Goal: Task Accomplishment & Management: Manage account settings

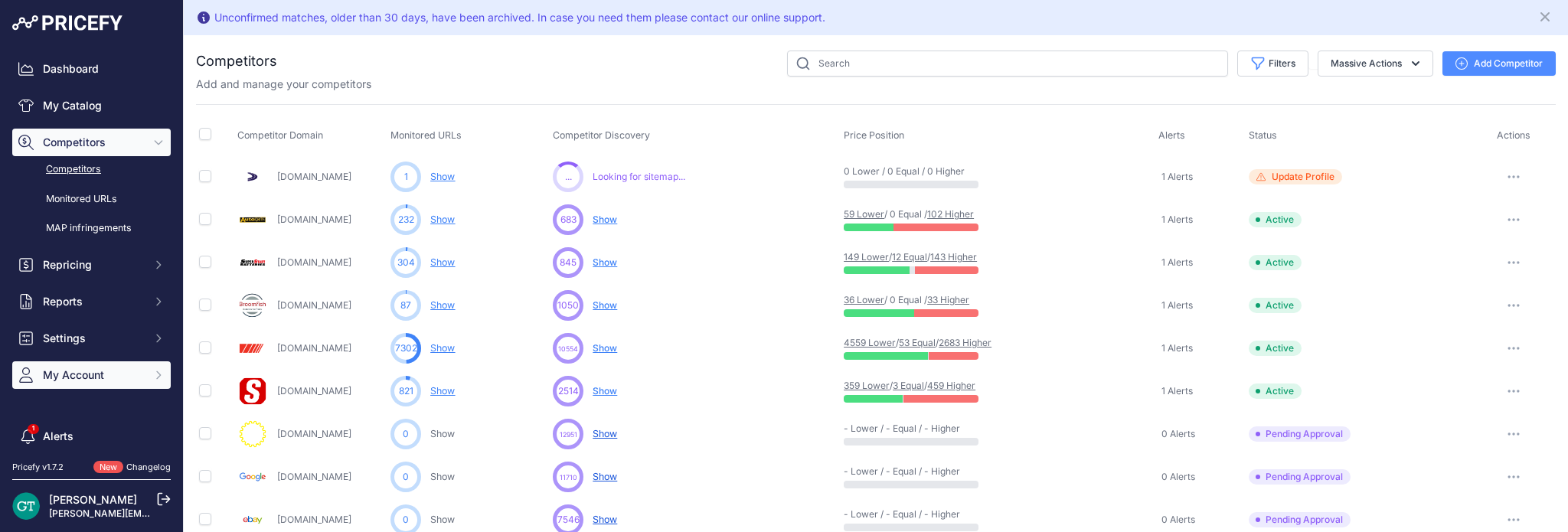
click at [106, 373] on span "My Account" at bounding box center [93, 375] width 100 height 15
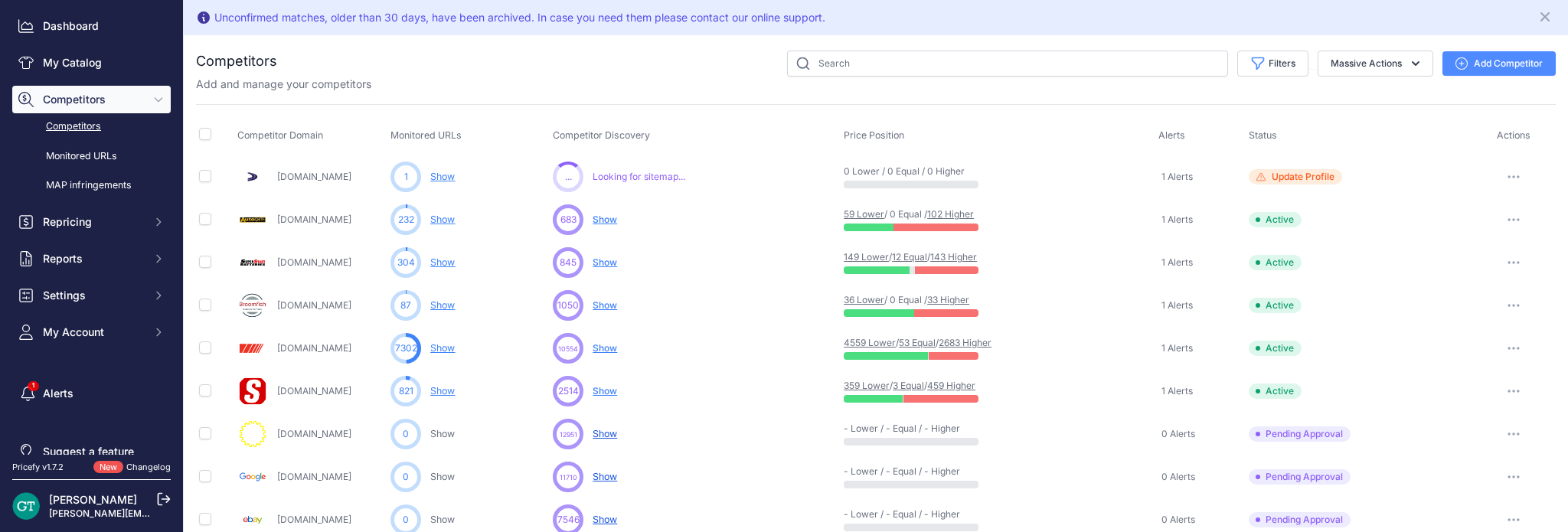
scroll to position [66, 0]
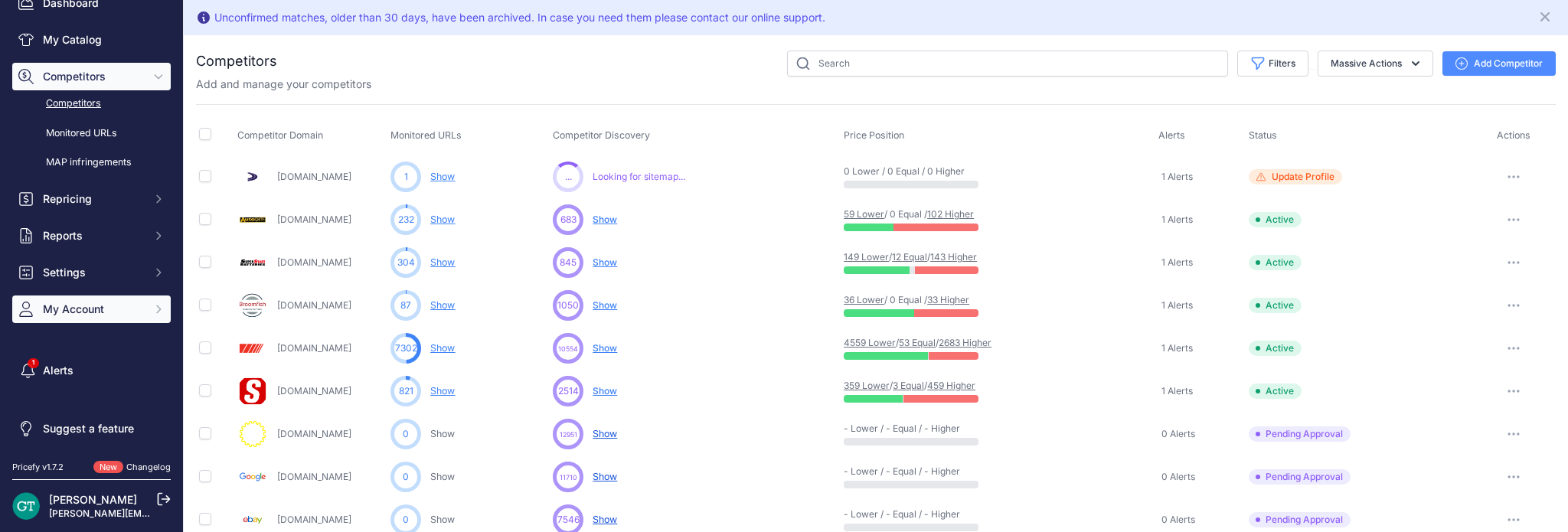
click at [126, 309] on span "My Account" at bounding box center [93, 309] width 100 height 15
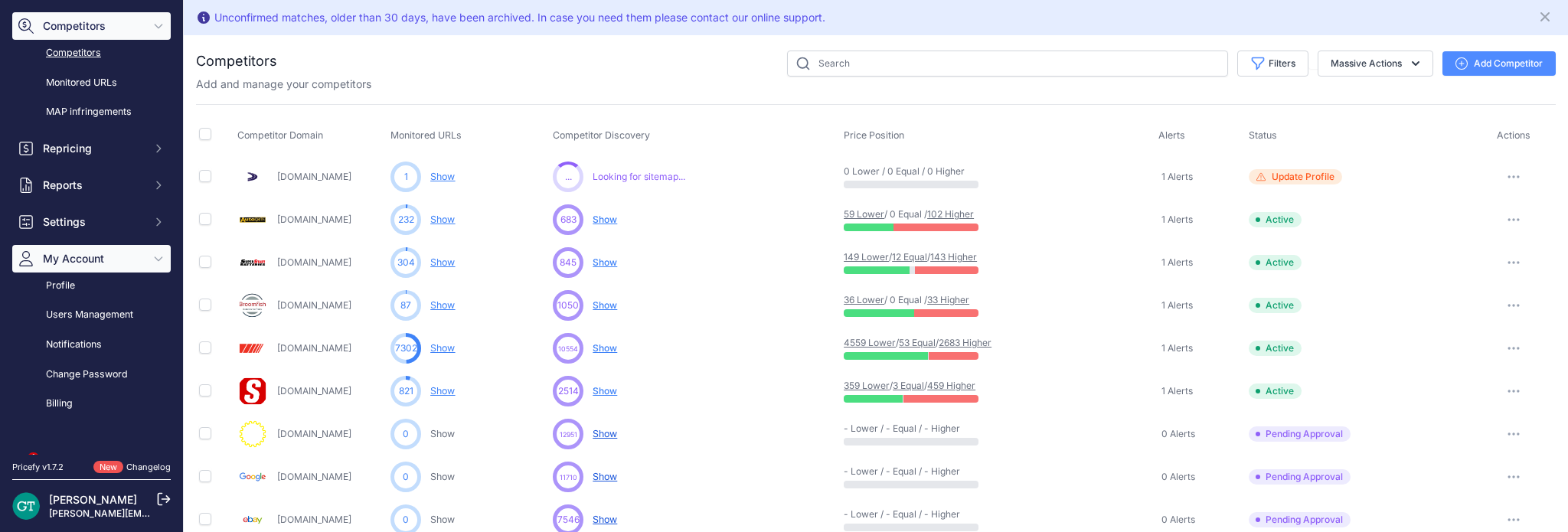
scroll to position [142, 0]
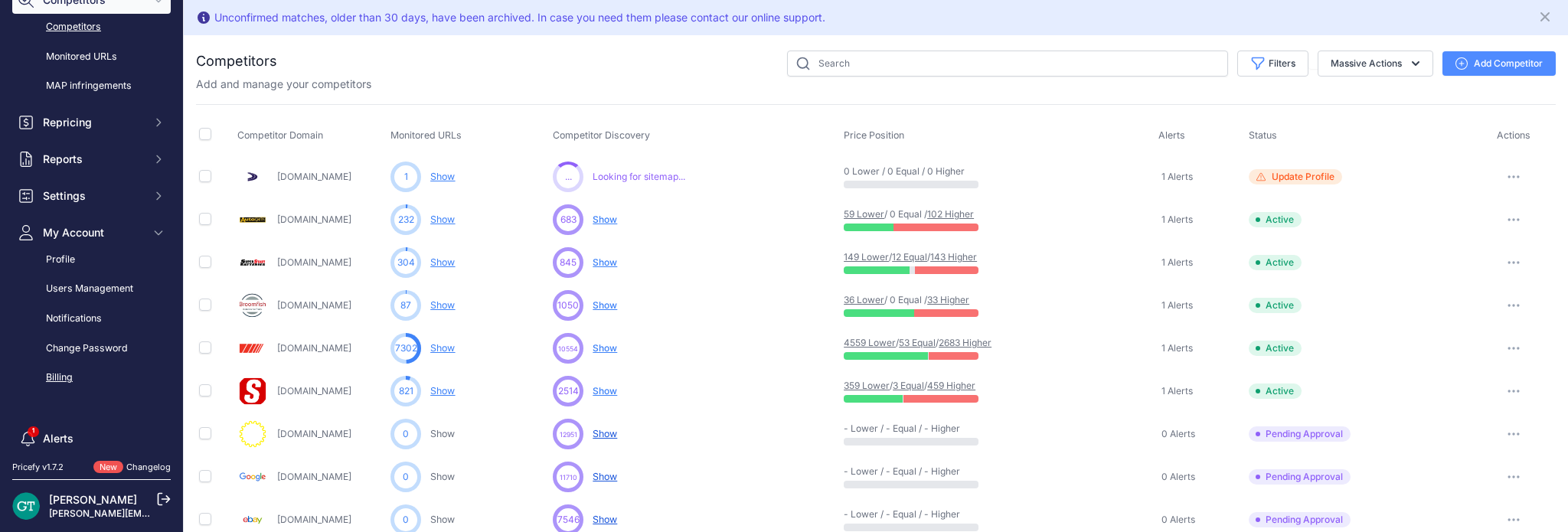
click at [84, 381] on link "Billing" at bounding box center [91, 378] width 158 height 27
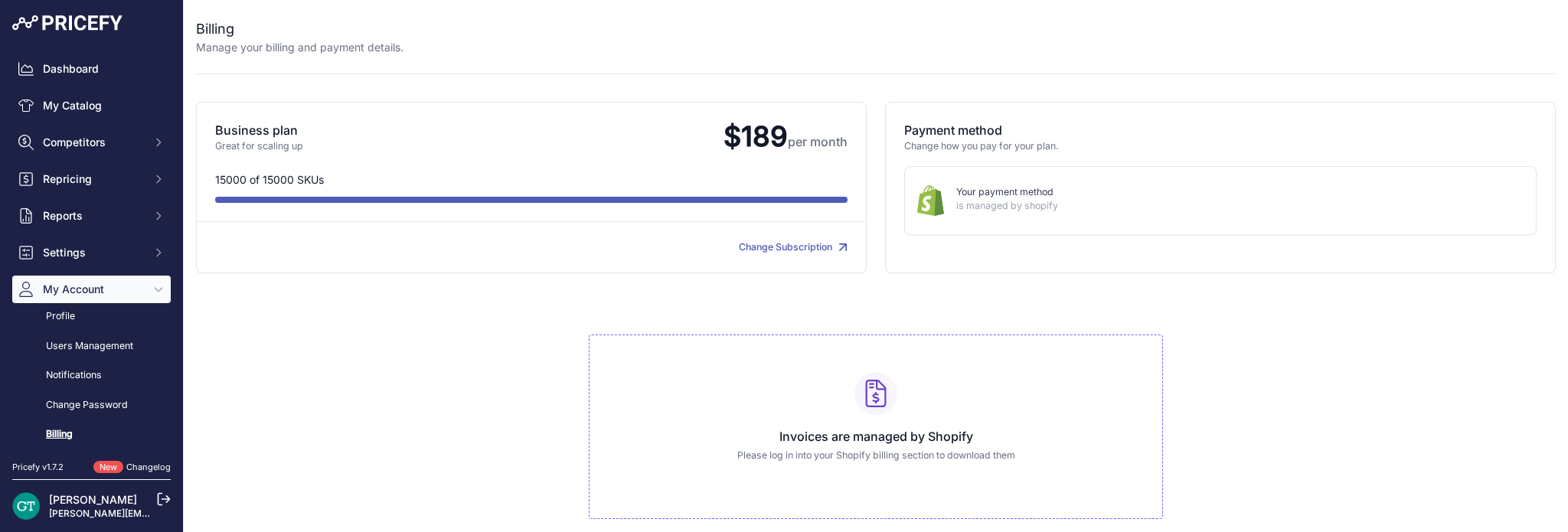
click at [749, 244] on link "Change Subscription" at bounding box center [793, 247] width 109 height 11
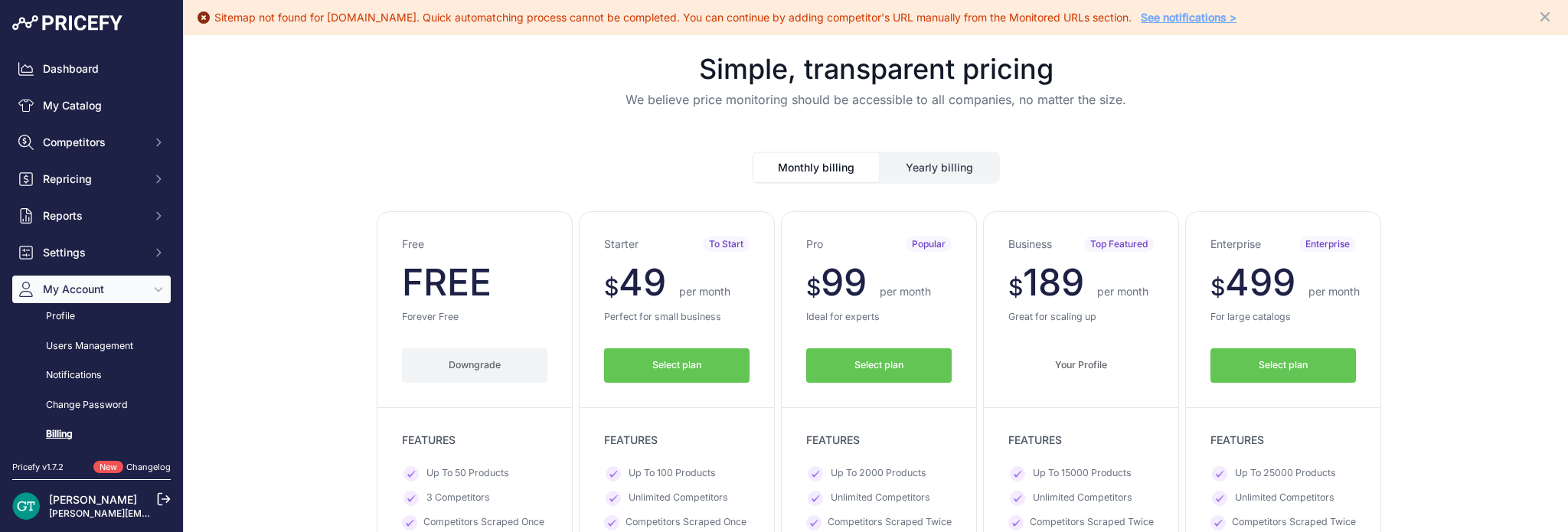
click at [502, 361] on button "Downgrade" at bounding box center [475, 365] width 146 height 34
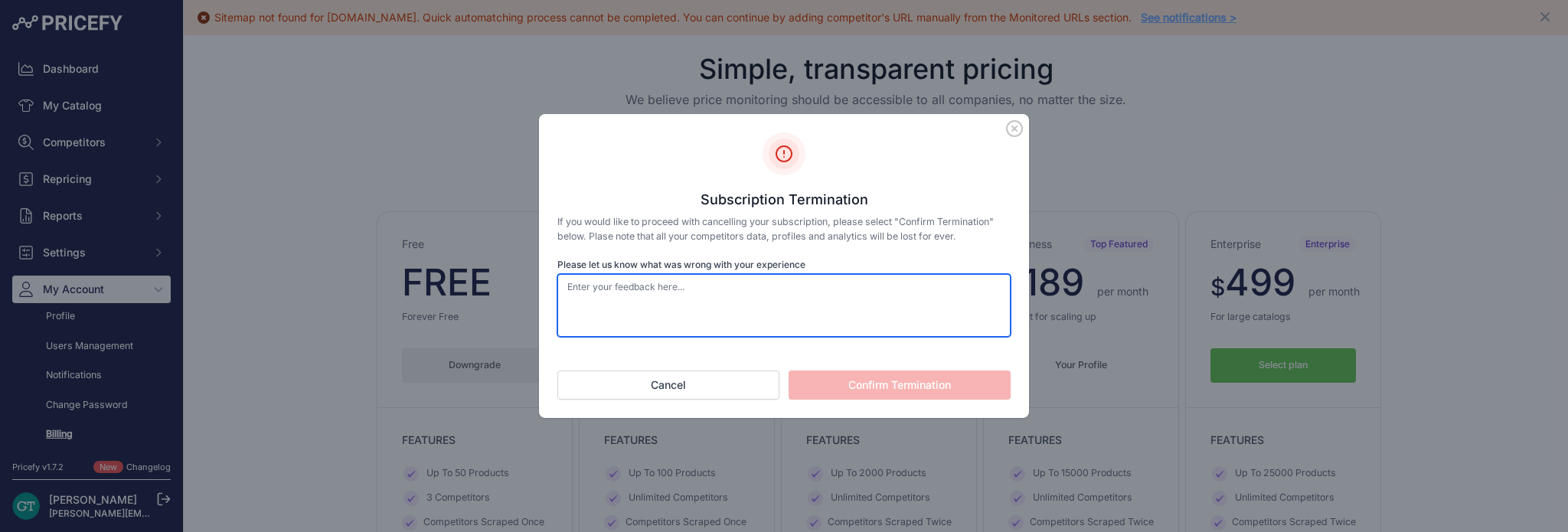
click at [749, 321] on textarea "Please let us know what was wrong with your experience" at bounding box center [784, 305] width 453 height 62
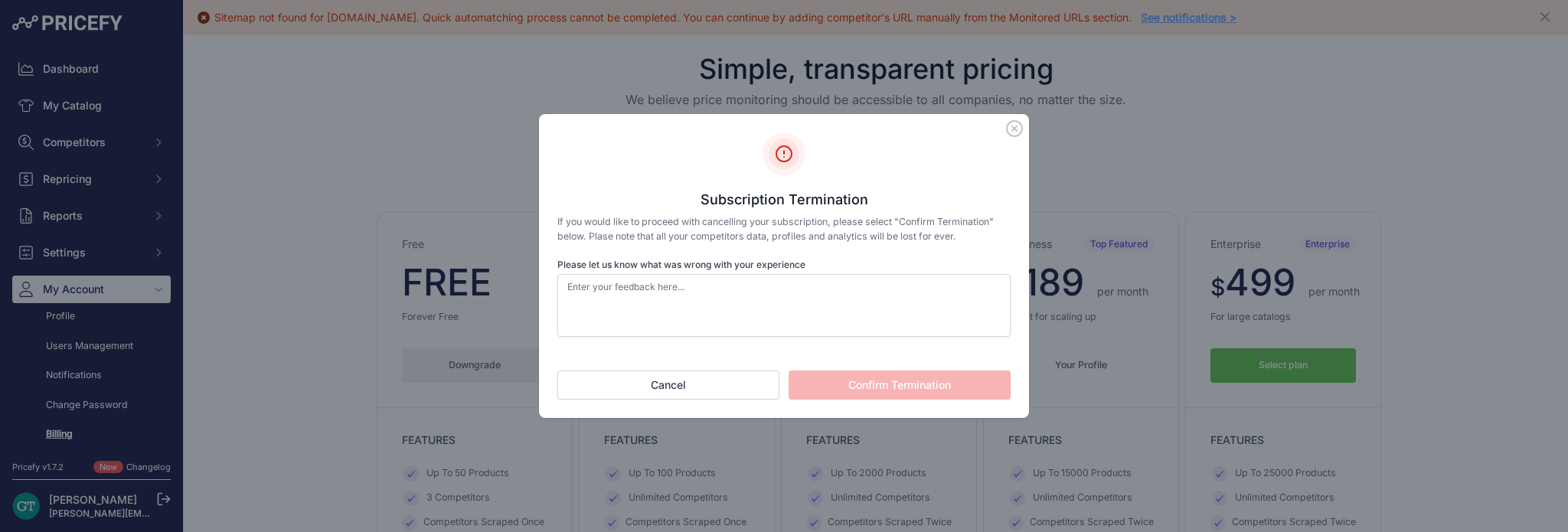
click at [1008, 133] on icon at bounding box center [1015, 129] width 15 height 15
